Goal: Task Accomplishment & Management: Manage account settings

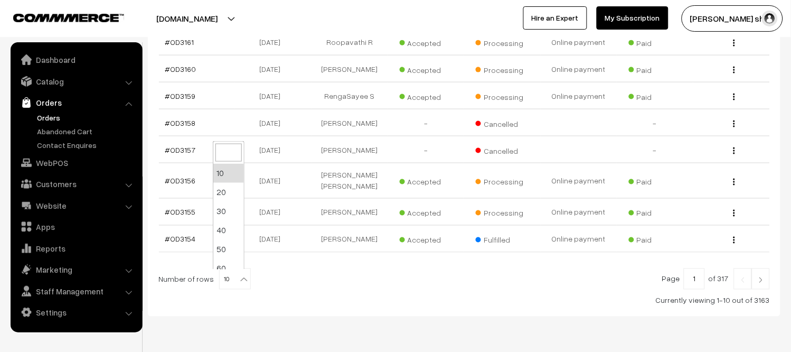
scroll to position [85, 0]
select select "100"
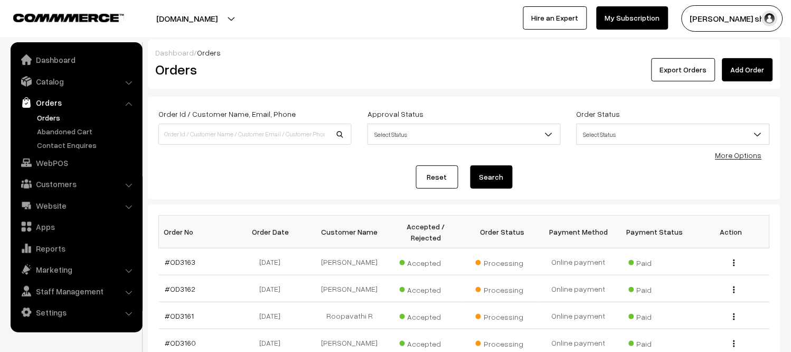
click at [48, 118] on link "Orders" at bounding box center [86, 117] width 105 height 11
click at [39, 115] on link "Orders" at bounding box center [86, 117] width 105 height 11
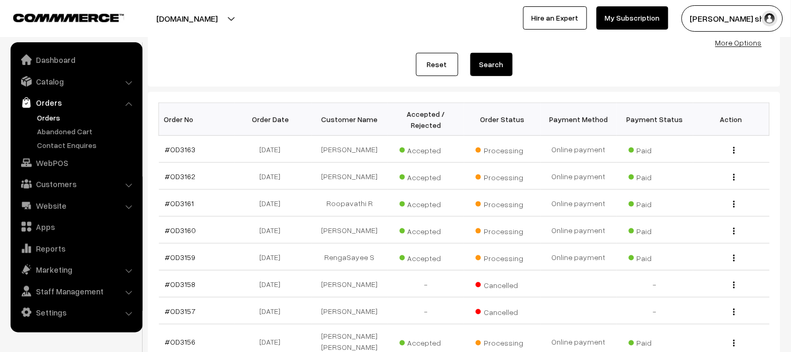
scroll to position [117, 0]
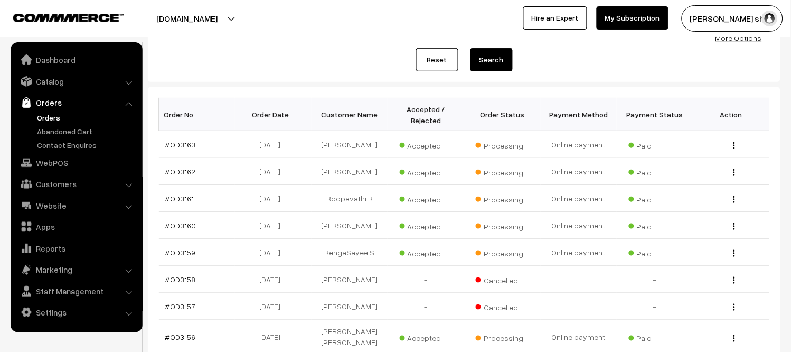
click at [54, 115] on link "Orders" at bounding box center [86, 117] width 105 height 11
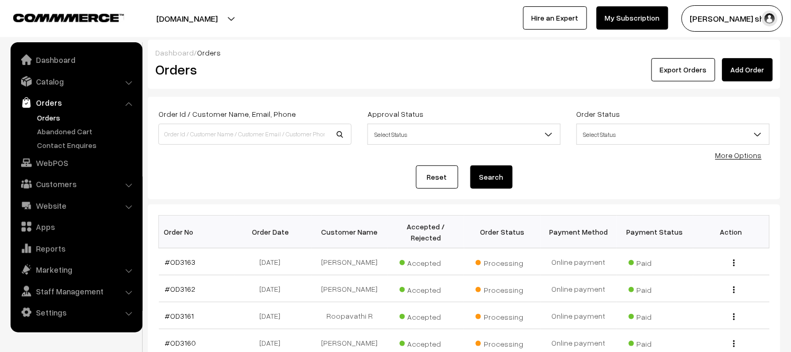
click at [53, 118] on link "Orders" at bounding box center [86, 117] width 105 height 11
click at [43, 116] on link "Orders" at bounding box center [86, 117] width 105 height 11
click at [43, 120] on link "Orders" at bounding box center [86, 117] width 105 height 11
click at [49, 115] on link "Orders" at bounding box center [86, 117] width 105 height 11
click at [46, 115] on link "Orders" at bounding box center [86, 117] width 105 height 11
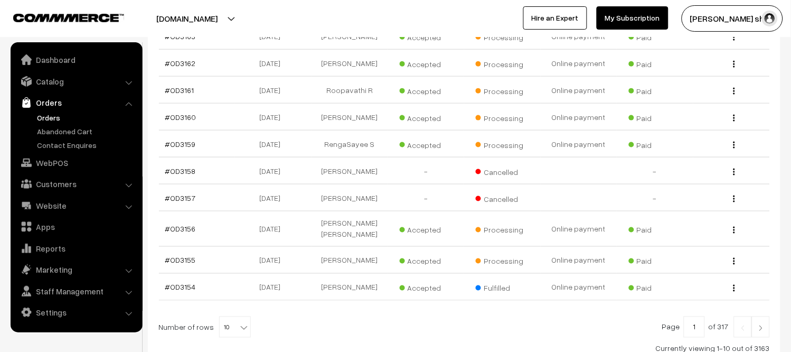
scroll to position [235, 0]
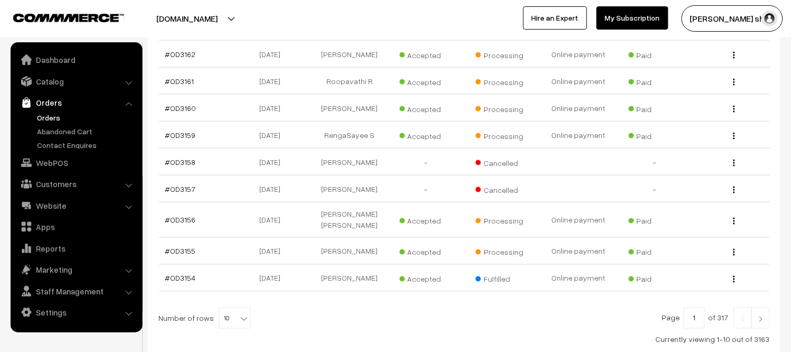
click at [239, 315] on b at bounding box center [244, 318] width 11 height 11
select select "100"
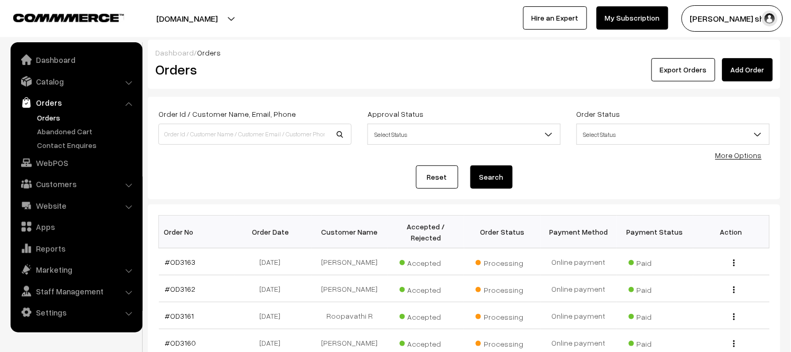
click at [54, 118] on link "Orders" at bounding box center [86, 117] width 105 height 11
